Goal: Register for event/course

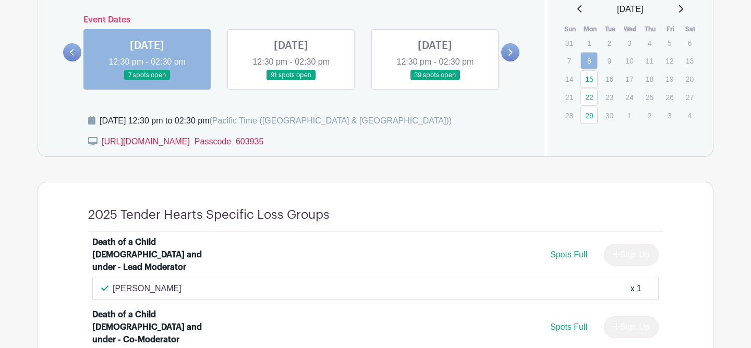
click at [231, 139] on link "[URL][DOMAIN_NAME]  Passcode 603935" at bounding box center [183, 141] width 162 height 9
click at [175, 142] on link "[URL][DOMAIN_NAME]  Passcode 603935" at bounding box center [183, 141] width 162 height 9
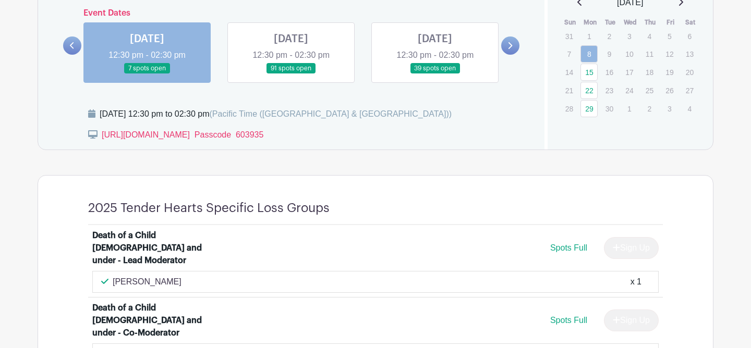
scroll to position [632, 0]
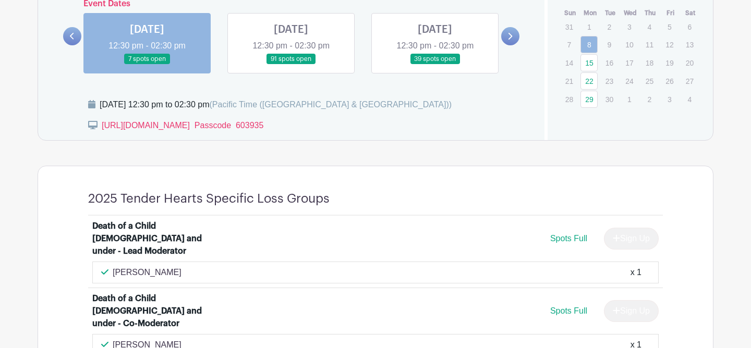
click at [147, 65] on link at bounding box center [147, 65] width 0 height 0
click at [142, 127] on link "[URL][DOMAIN_NAME]  Passcode 603935" at bounding box center [183, 125] width 162 height 9
click at [181, 125] on link "[URL][DOMAIN_NAME]  Passcode 603935" at bounding box center [183, 125] width 162 height 9
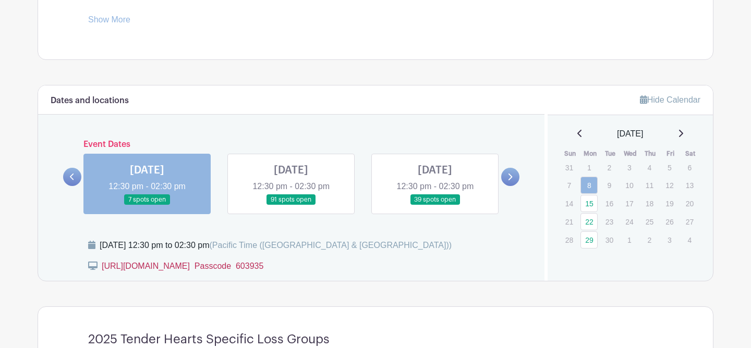
scroll to position [493, 0]
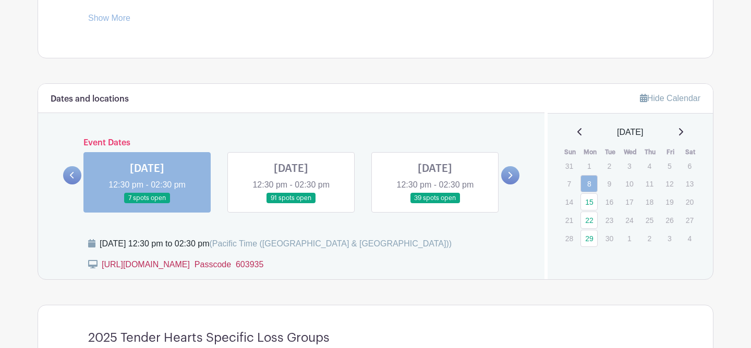
click at [182, 264] on link "[URL][DOMAIN_NAME]  Passcode 603935" at bounding box center [183, 264] width 162 height 9
click at [156, 267] on link "[URL][DOMAIN_NAME]  Passcode 603935" at bounding box center [183, 264] width 162 height 9
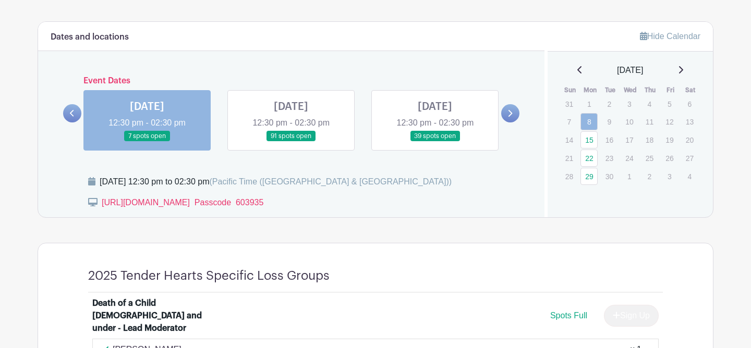
scroll to position [556, 0]
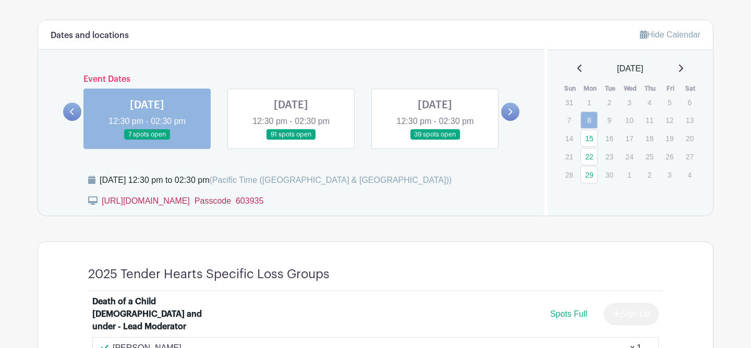
click at [239, 201] on link "[URL][DOMAIN_NAME]  Passcode 603935" at bounding box center [183, 201] width 162 height 9
